Goal: Download file/media

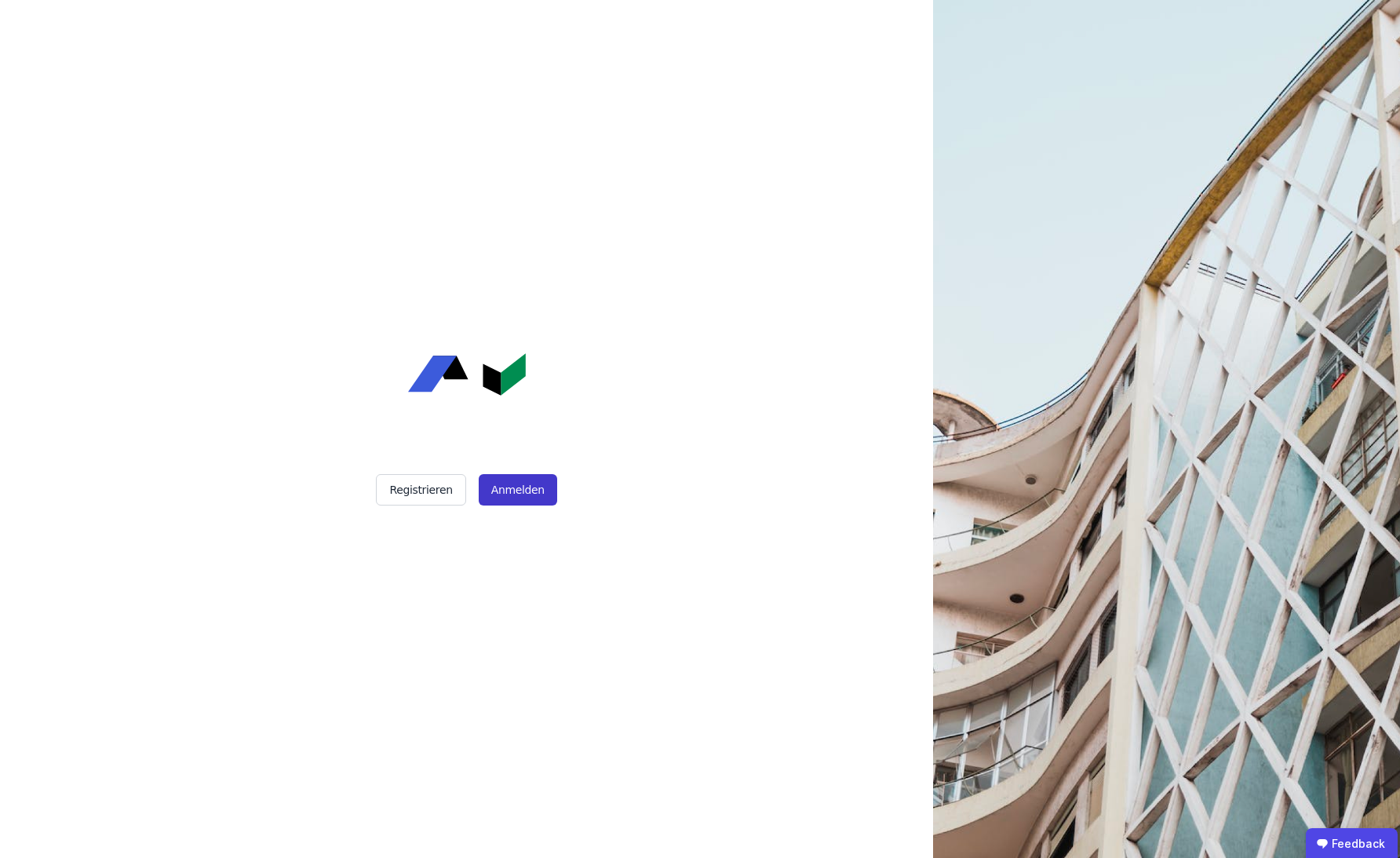
drag, startPoint x: 0, startPoint y: 0, endPoint x: 517, endPoint y: 488, distance: 710.9
click at [517, 488] on button "Anmelden" at bounding box center [518, 489] width 79 height 31
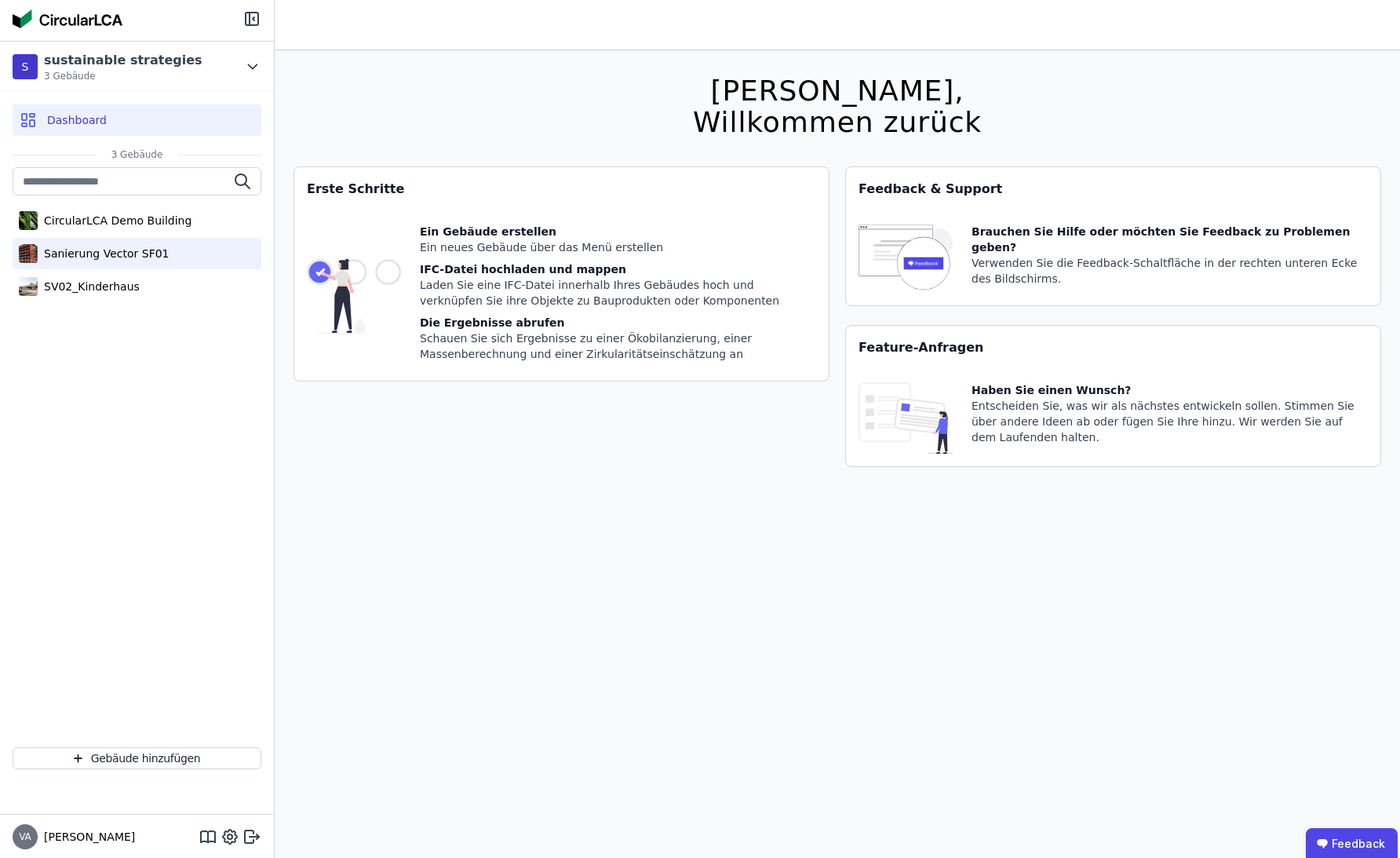
click at [142, 255] on div "Sanierung Vector SF01" at bounding box center [103, 254] width 132 height 16
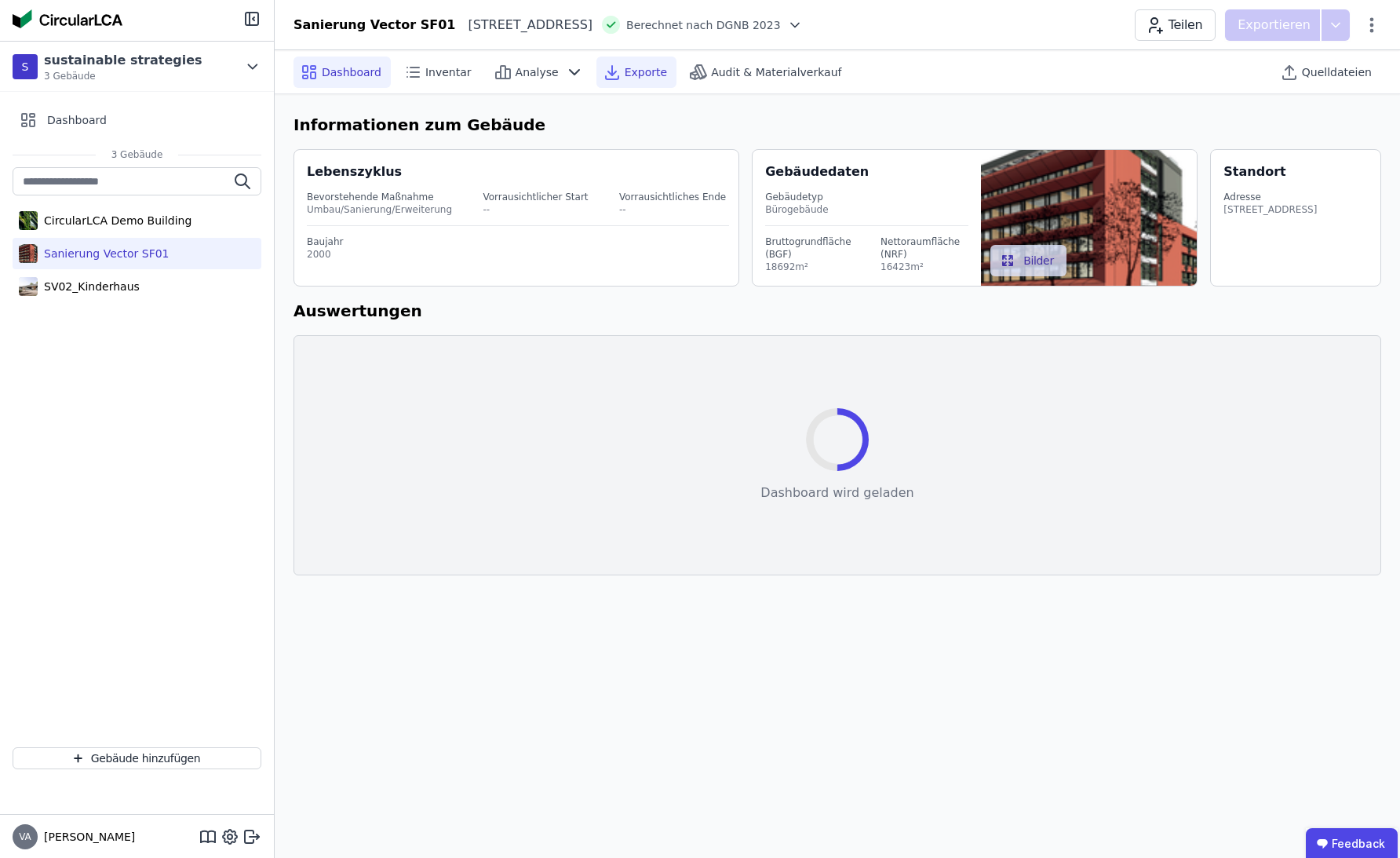
click at [629, 80] on div "Exporte" at bounding box center [636, 72] width 80 height 31
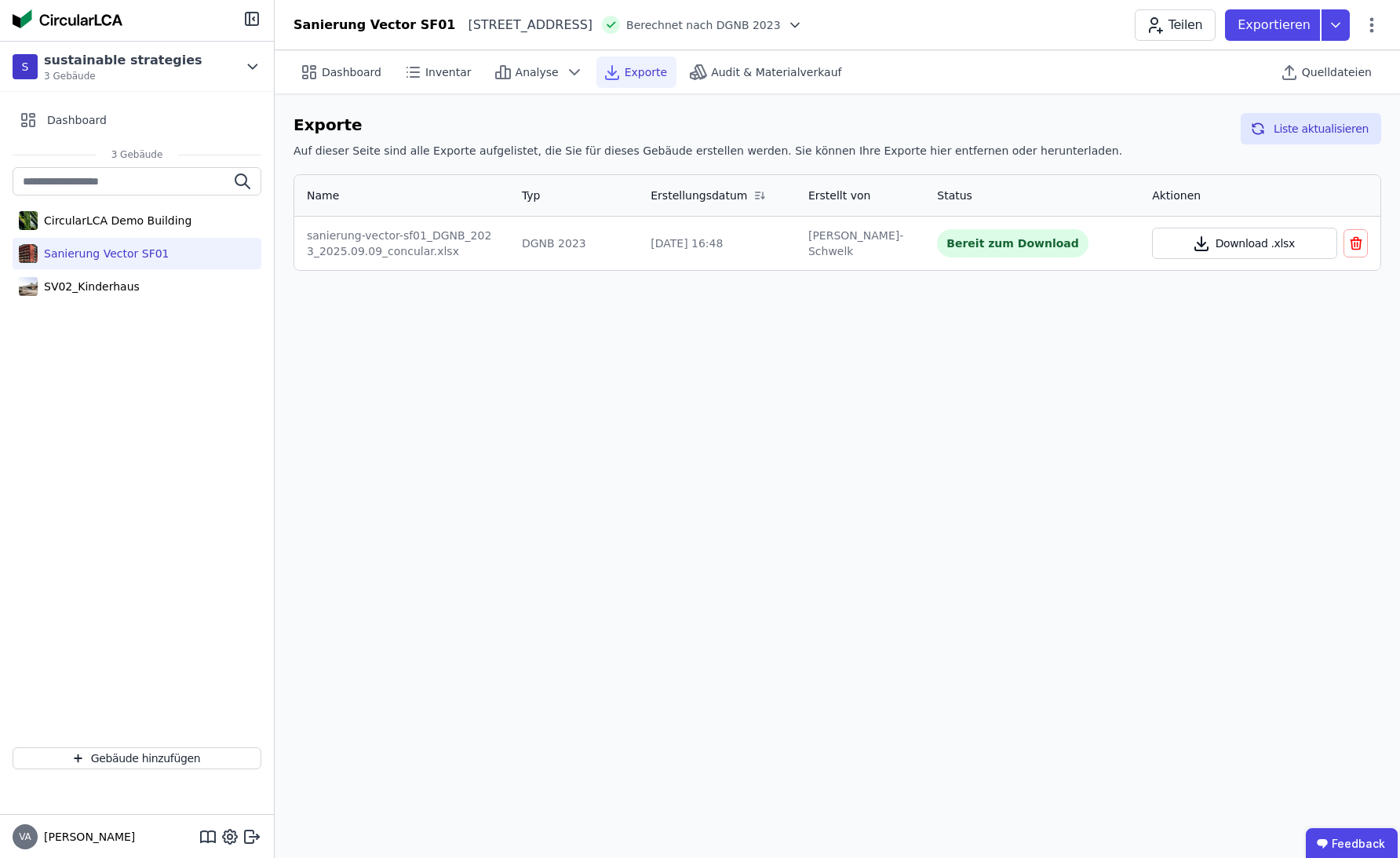
click at [1202, 246] on icon "button" at bounding box center [1201, 244] width 8 height 4
click at [1018, 47] on header "Sanierung Vector SF01 [STREET_ADDRESS] DE Berechnet nach DGNB 2023 Teilen Expor…" at bounding box center [837, 25] width 1126 height 50
click at [1327, 29] on icon at bounding box center [1335, 25] width 29 height 31
click at [1211, 126] on div "Ökobilanzierung" at bounding box center [1250, 119] width 197 height 29
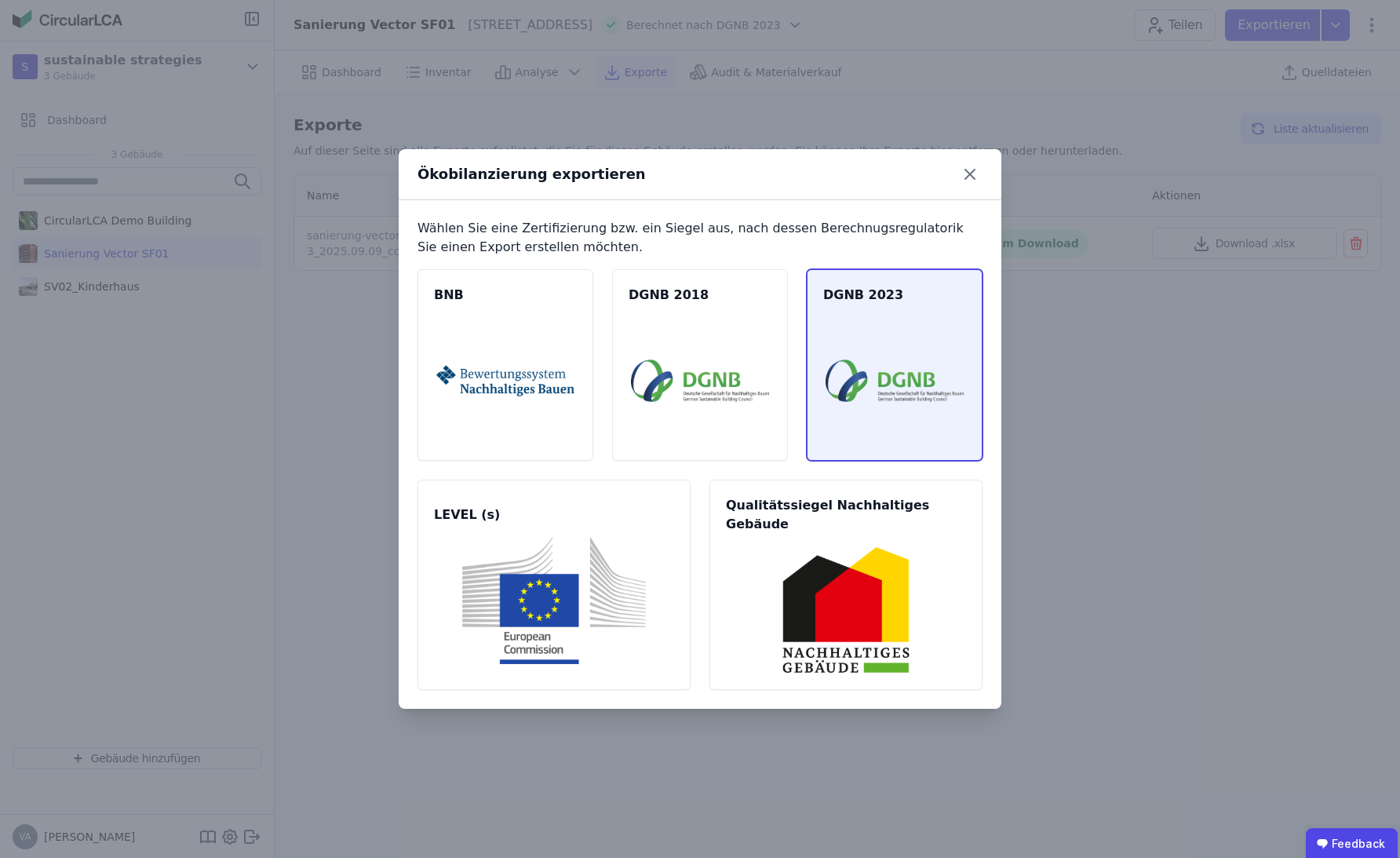
click at [829, 341] on img at bounding box center [894, 380] width 138 height 127
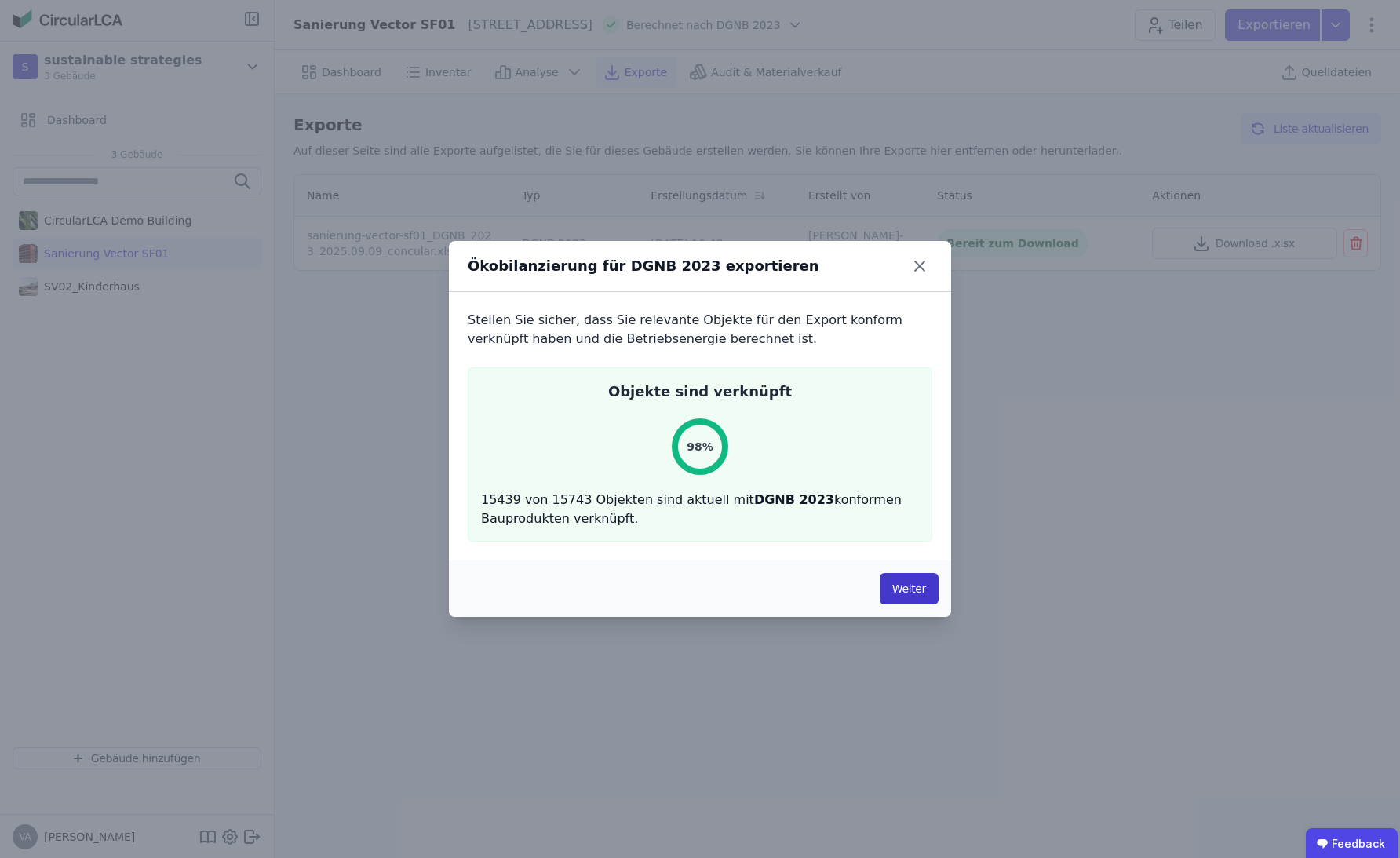
click at [882, 579] on button "Weiter" at bounding box center [909, 589] width 59 height 31
select select "*"
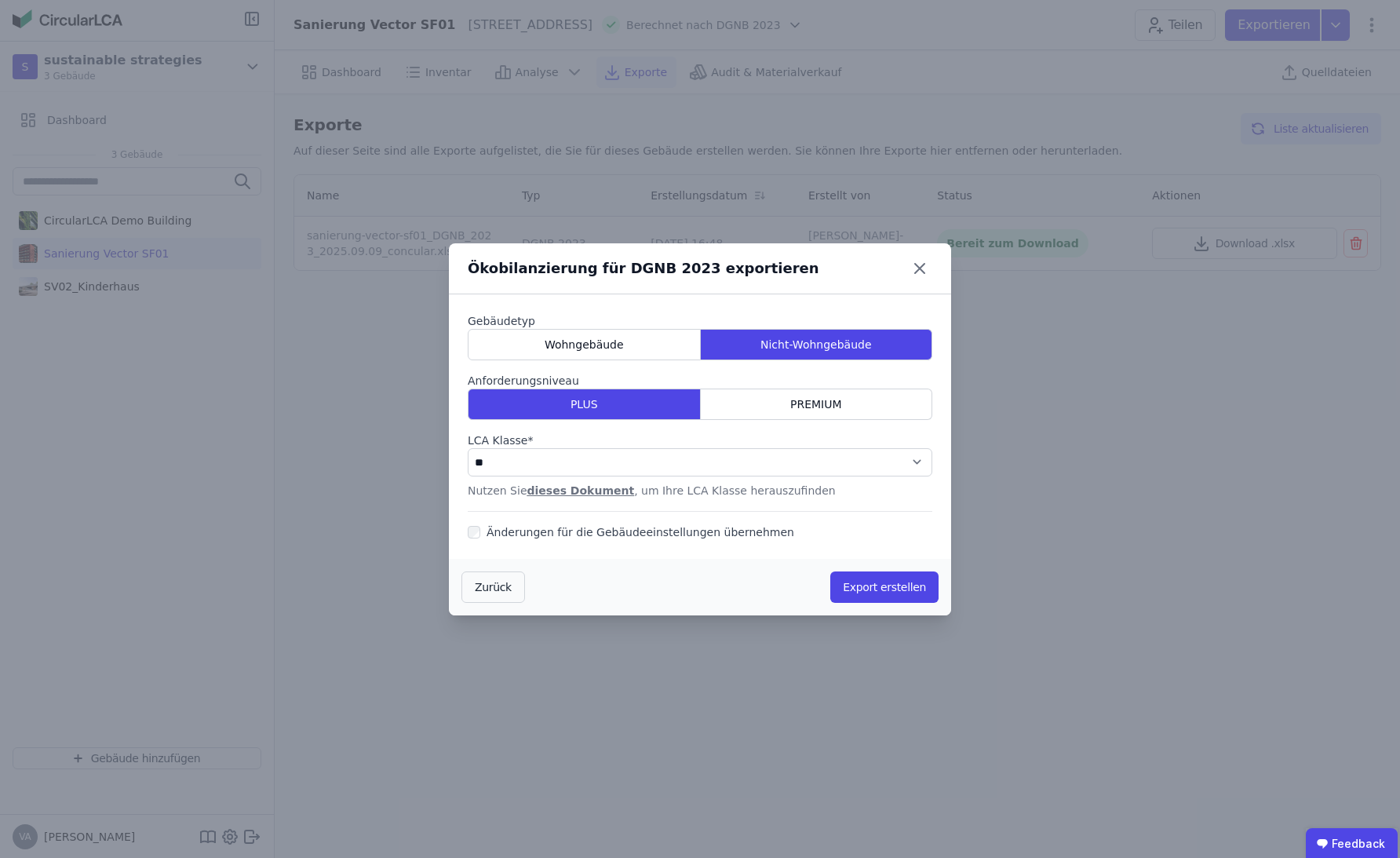
click at [577, 493] on link "dieses Dokument" at bounding box center [581, 490] width 107 height 12
click at [339, 436] on div "**********" at bounding box center [700, 429] width 1400 height 858
click at [915, 268] on icon at bounding box center [919, 268] width 25 height 25
